Goal: Transaction & Acquisition: Purchase product/service

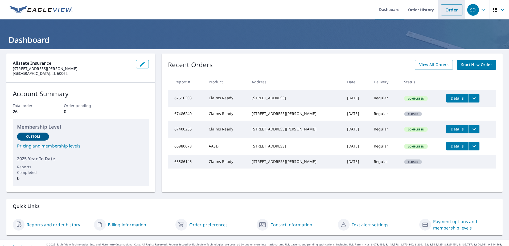
click at [445, 6] on link "Order" at bounding box center [452, 9] width 22 height 11
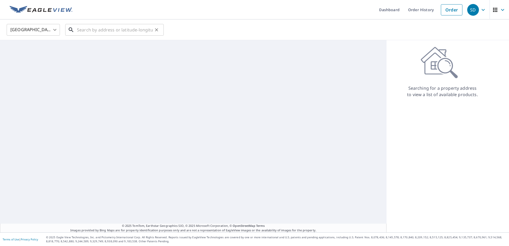
click at [96, 30] on input "text" at bounding box center [115, 29] width 76 height 15
paste input "[STREET_ADDRESS]"
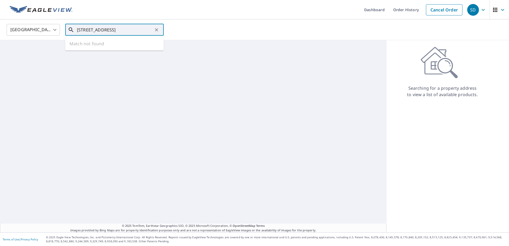
scroll to position [0, 19]
type input "[STREET_ADDRESS]"
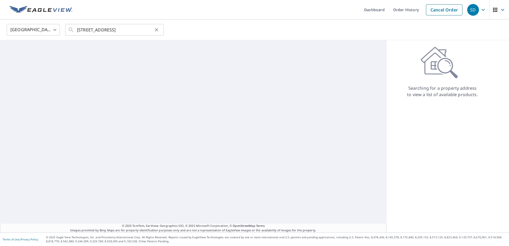
scroll to position [0, 0]
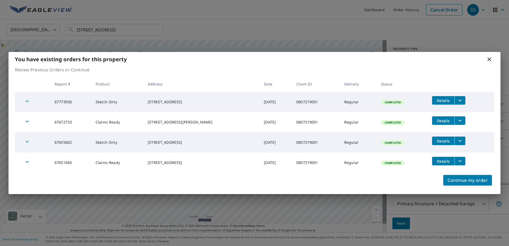
click at [394, 221] on div "You have existing orders for this property Review Previous Orders or Continue R…" at bounding box center [254, 123] width 509 height 246
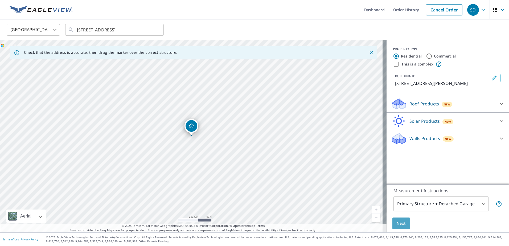
click at [396, 222] on span "Next" at bounding box center [400, 223] width 9 height 7
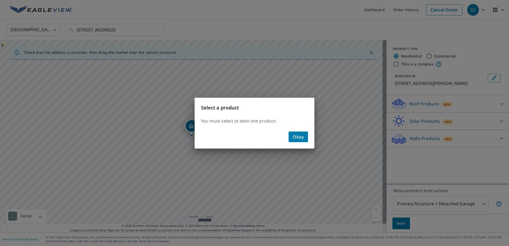
click at [314, 144] on div "Okay" at bounding box center [255, 138] width 120 height 19
click at [307, 141] on button "Okay" at bounding box center [297, 136] width 19 height 11
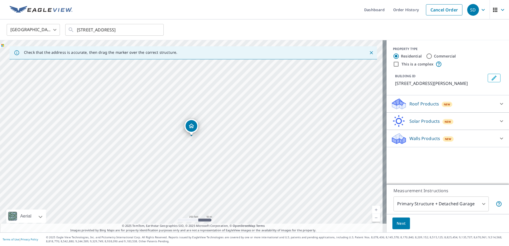
click at [498, 105] on icon at bounding box center [501, 104] width 6 height 6
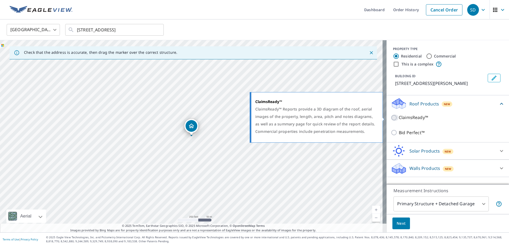
click at [391, 119] on input "ClaimsReady™" at bounding box center [395, 117] width 8 height 6
checkbox input "true"
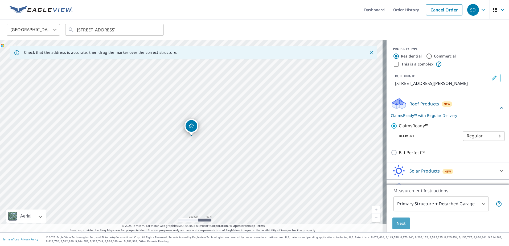
click at [396, 224] on span "Next" at bounding box center [400, 223] width 9 height 7
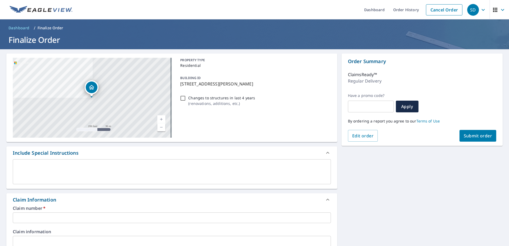
click at [63, 173] on textarea at bounding box center [171, 171] width 311 height 15
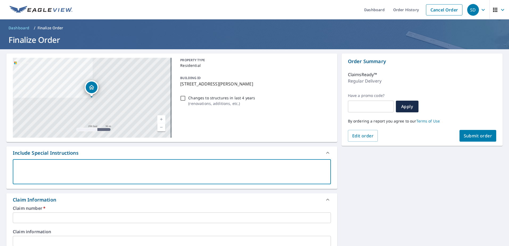
type textarea "u"
type textarea "x"
type textarea "up"
type textarea "x"
type textarea "upd"
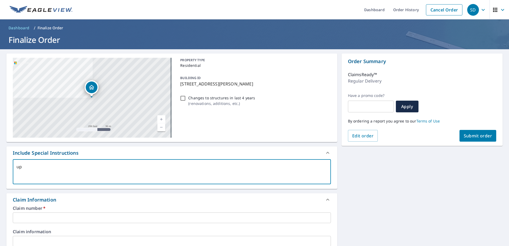
type textarea "x"
type textarea "upda"
type textarea "x"
type textarea "updat"
type textarea "x"
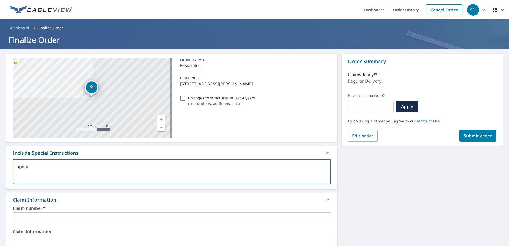
type textarea "update"
type textarea "x"
type textarea "updated"
type textarea "x"
type textarea "updated"
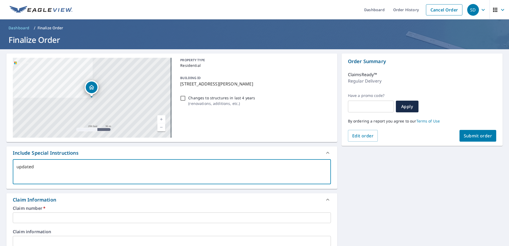
type textarea "x"
type textarea "updated E"
type textarea "x"
type textarea "updated EV"
type textarea "x"
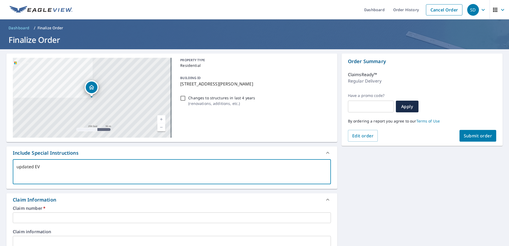
type textarea "updated EV"
type textarea "x"
type textarea "updated EV r"
type textarea "x"
type textarea "updated EV re"
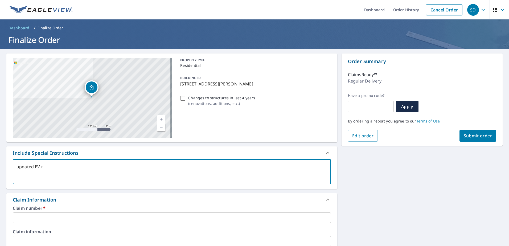
type textarea "x"
type textarea "updated EV reu"
type textarea "x"
type textarea "updated EV reui"
type textarea "x"
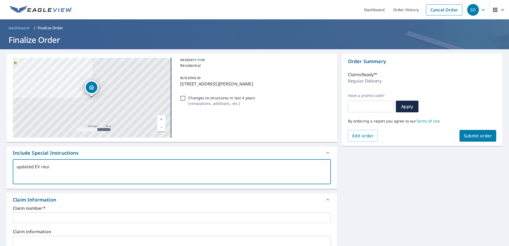
type textarea "updated EV reuir"
type textarea "x"
type textarea "updated EV reuire"
type textarea "x"
type textarea "updated EV reuired"
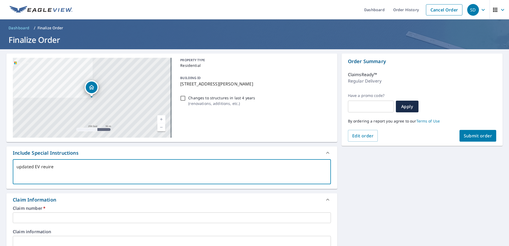
type textarea "x"
type textarea "updated EV reuired"
type textarea "x"
drag, startPoint x: 39, startPoint y: 165, endPoint x: 45, endPoint y: 167, distance: 6.7
click at [45, 167] on textarea "updated EV reuired" at bounding box center [171, 171] width 311 height 15
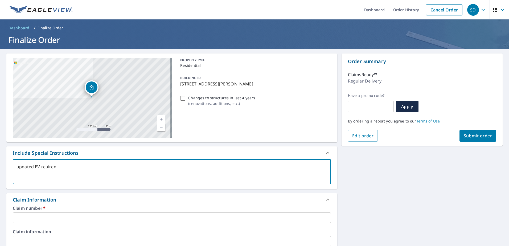
type textarea "updated EV required"
type textarea "x"
type textarea "updated EV required"
type textarea "x"
type textarea "updated EV required w"
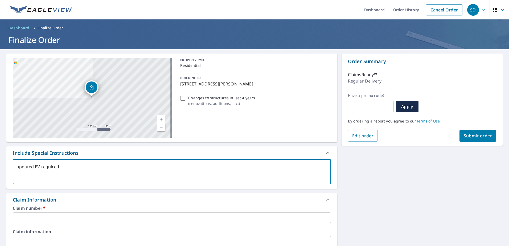
type textarea "x"
type textarea "updated EV required wi"
type textarea "x"
type textarea "updated EV required wit"
type textarea "x"
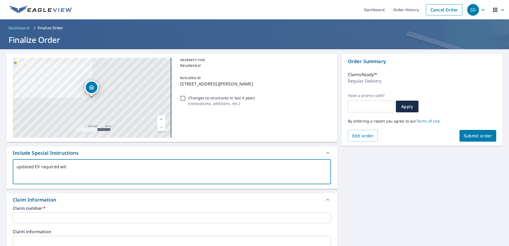
type textarea "updated EV required with"
type textarea "x"
type textarea "updated EV required with"
type textarea "x"
type textarea "updated EV required with a"
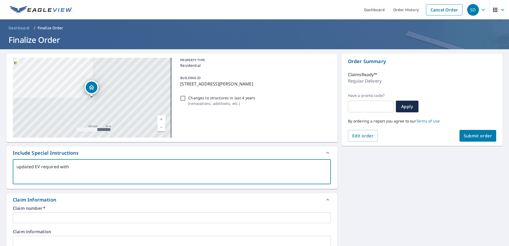
type textarea "x"
type textarea "updated EV required with al"
type textarea "x"
type textarea "updated EV required with all"
type textarea "x"
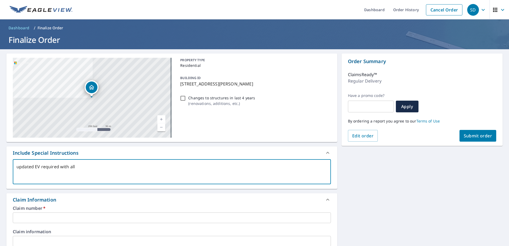
type textarea "updated EV required with all"
type textarea "x"
type textarea "updated EV required with all o"
type textarea "x"
type textarea "updated EV required with all ot"
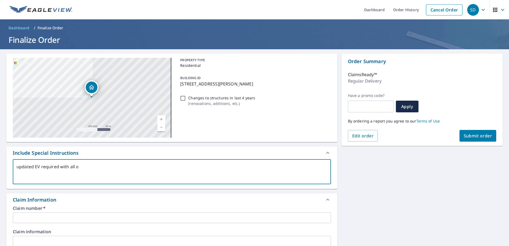
type textarea "x"
type textarea "updated EV required with all oth"
type textarea "x"
type textarea "updated EV required with all othe"
type textarea "x"
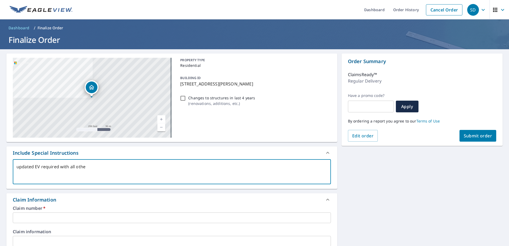
type textarea "updated EV required with all other"
type textarea "x"
type textarea "updated EV required with all other"
type textarea "x"
type textarea "updated EV required with all other s"
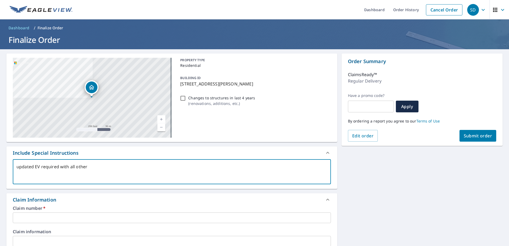
type textarea "x"
type textarea "updated EV required with all other sh"
type textarea "x"
type textarea "updated EV required with all other she"
type textarea "x"
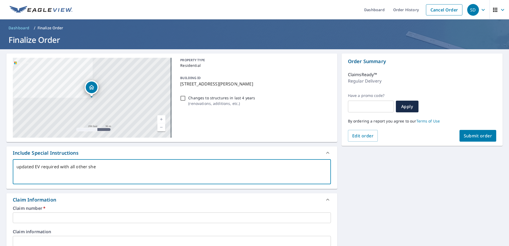
type textarea "updated EV required with all other shed"
type textarea "x"
type textarea "updated EV required with all other shed"
type textarea "x"
type textarea "updated EV required with all other shed"
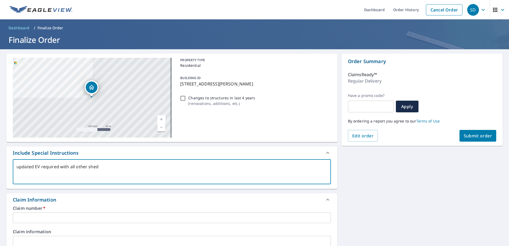
type textarea "x"
type textarea "updated EV required with all other sheds"
type textarea "x"
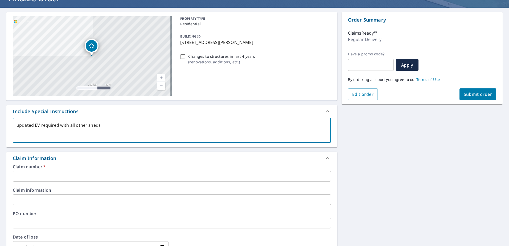
scroll to position [106, 0]
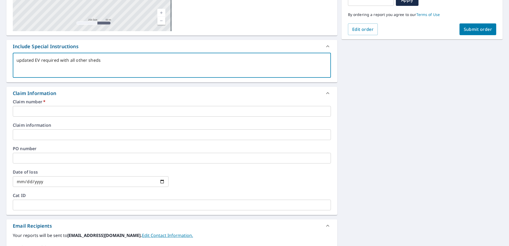
type textarea "updated EV required with all other sheds"
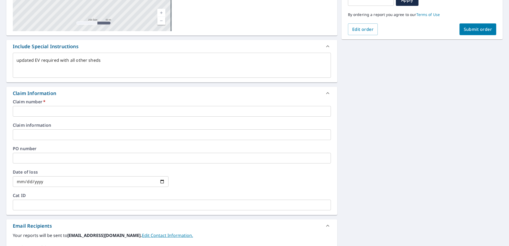
scroll to position [27, 0]
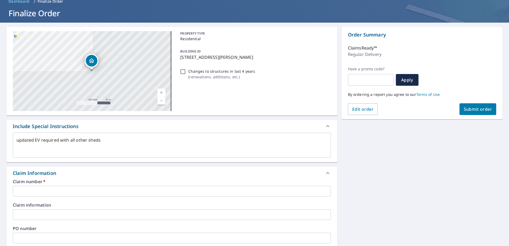
click at [32, 191] on input "text" at bounding box center [172, 191] width 318 height 11
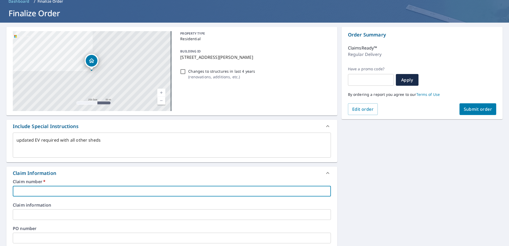
paste input "0807219001"
type textarea "x"
type input "0807219001"
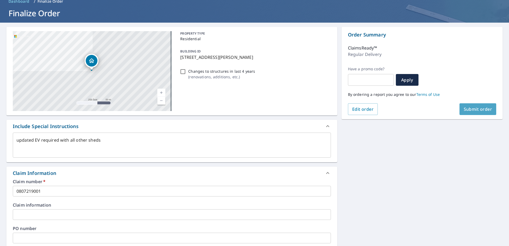
click at [473, 109] on span "Submit order" at bounding box center [478, 109] width 28 height 6
type textarea "x"
